Goal: Information Seeking & Learning: Check status

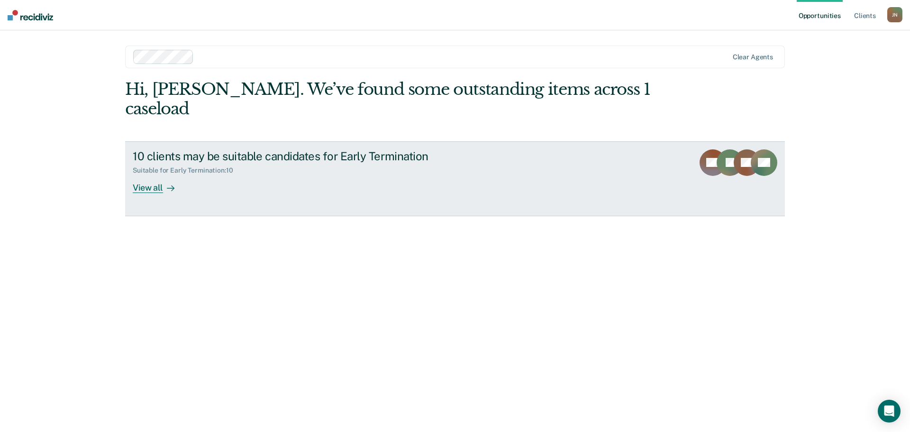
click at [159, 174] on div "View all" at bounding box center [159, 183] width 53 height 18
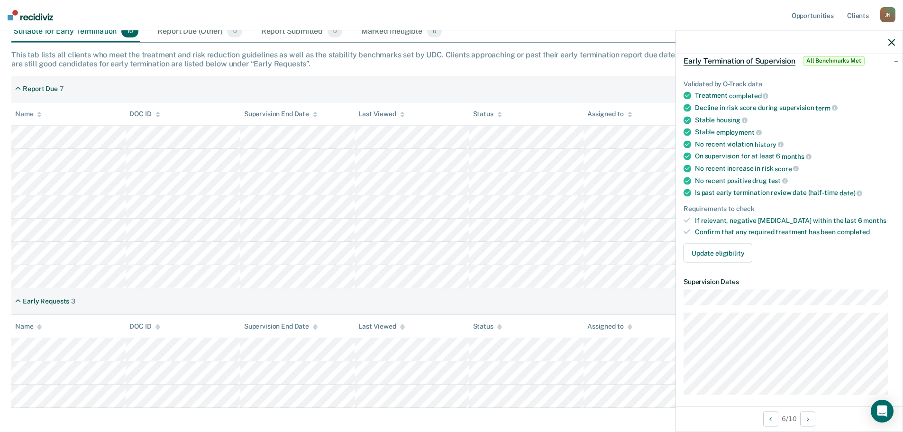
scroll to position [184, 0]
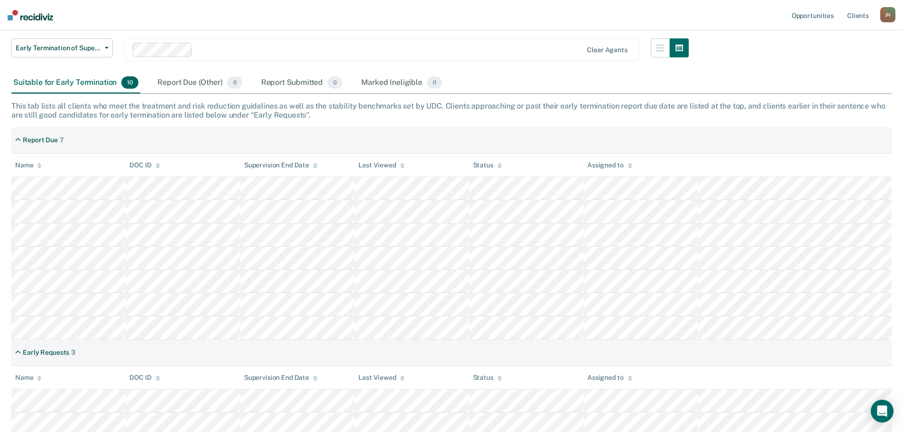
scroll to position [95, 0]
